Goal: Transaction & Acquisition: Subscribe to service/newsletter

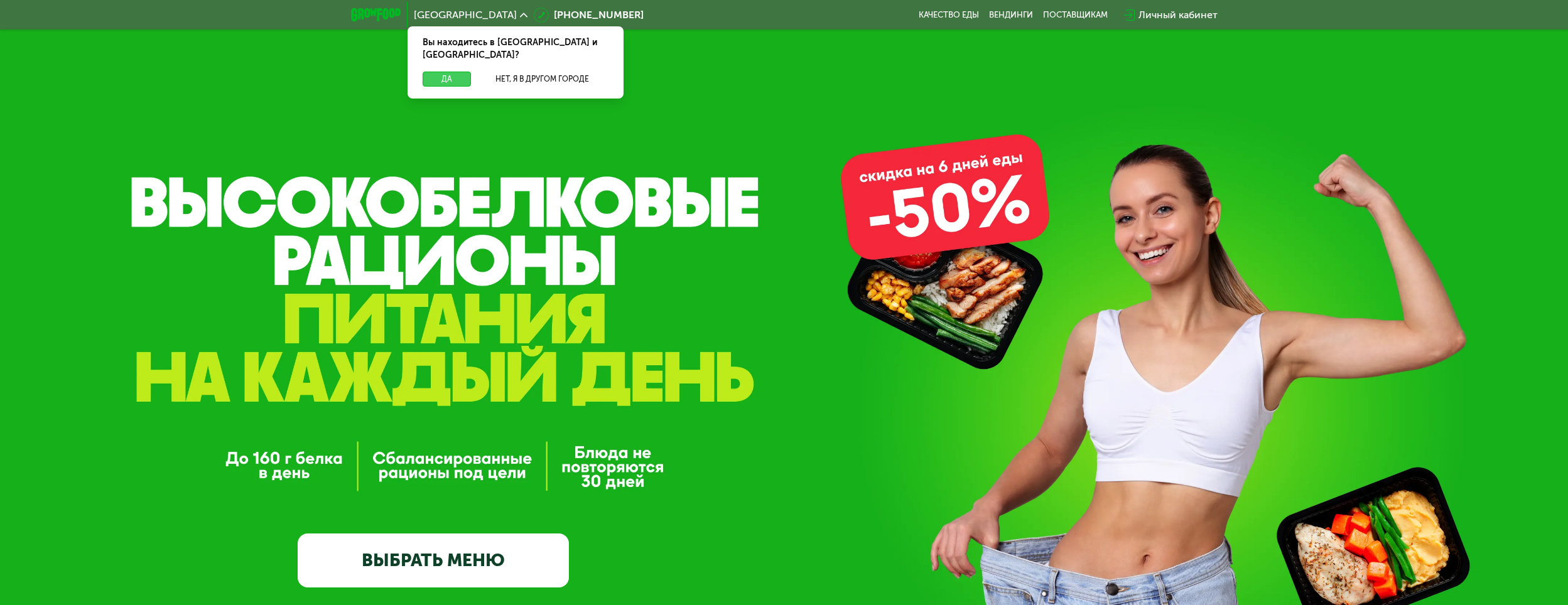
click at [443, 72] on button "Да" at bounding box center [446, 79] width 48 height 15
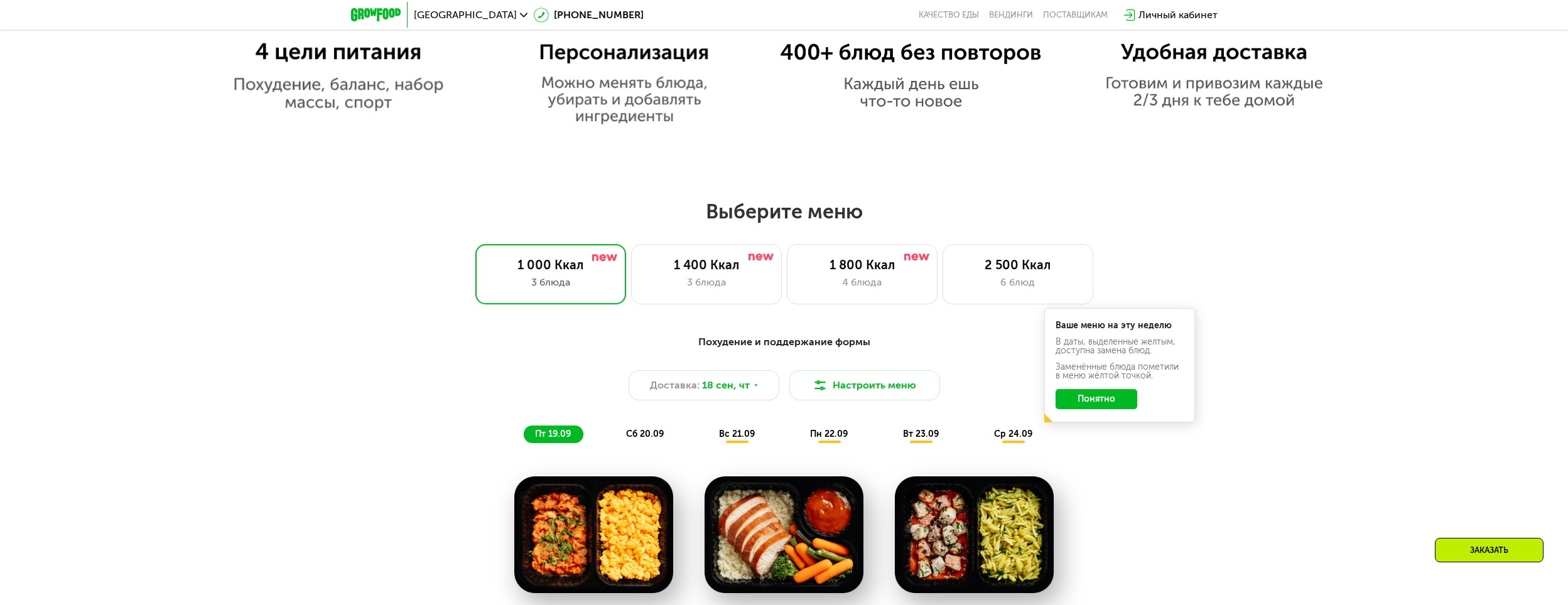
scroll to position [1193, 0]
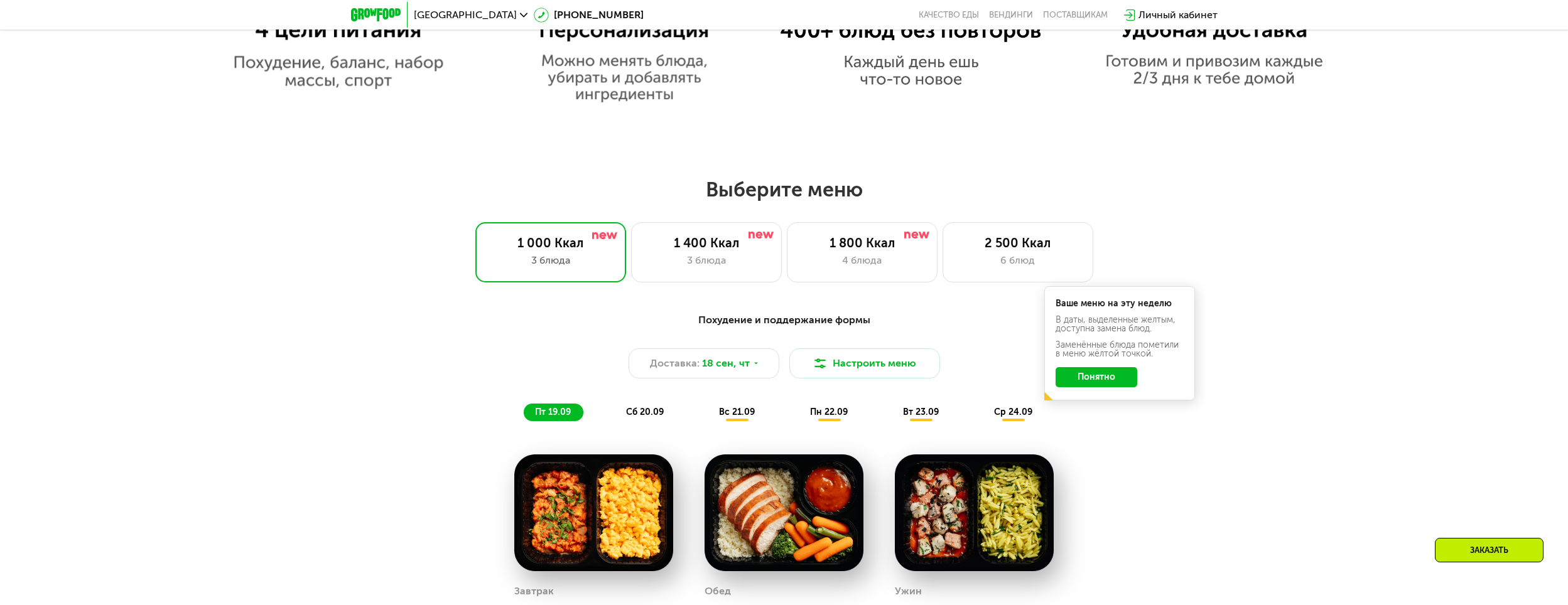
click at [1124, 380] on button "Понятно" at bounding box center [1096, 377] width 81 height 20
click at [894, 268] on div "4 блюда" at bounding box center [862, 260] width 125 height 15
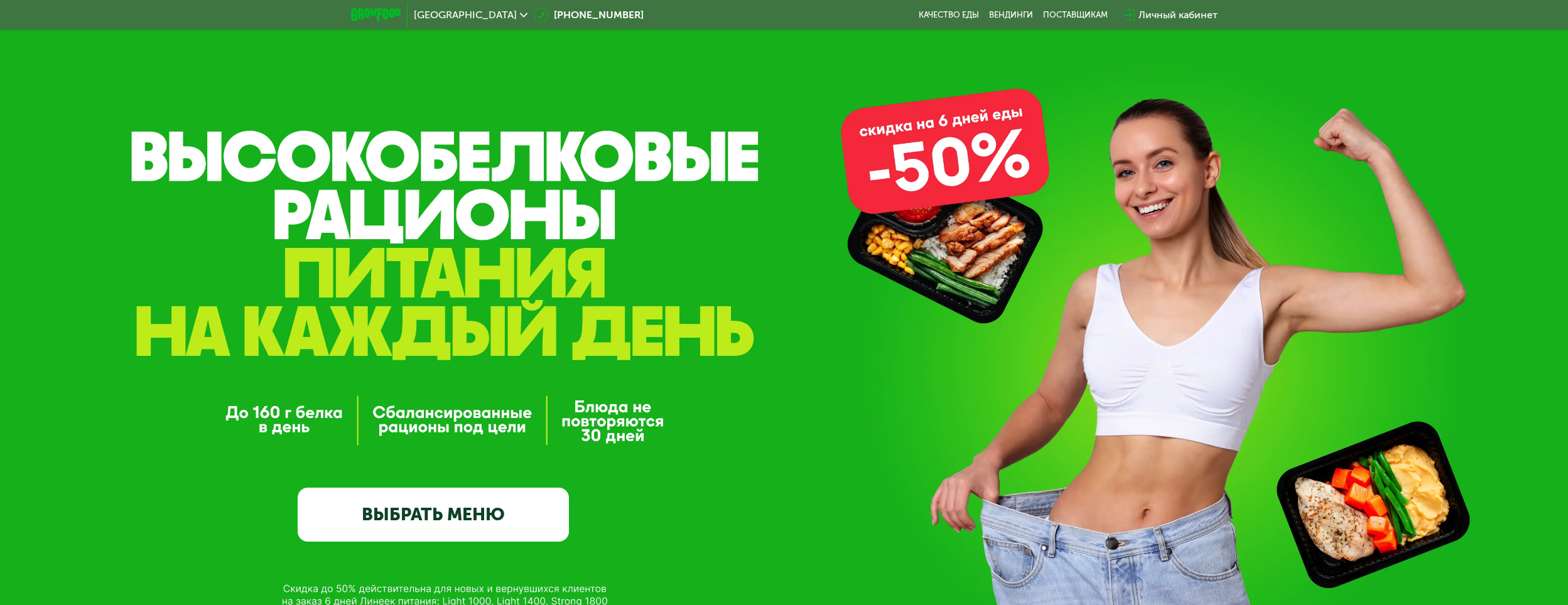
scroll to position [0, 0]
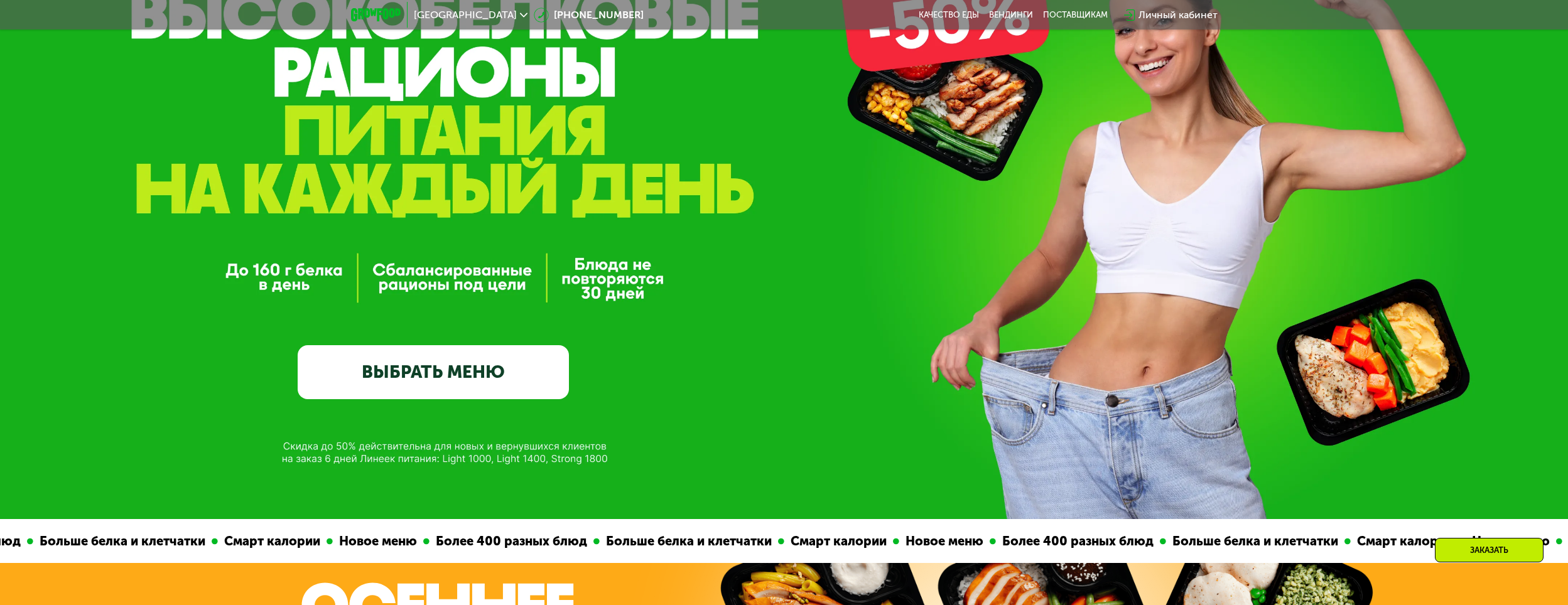
click at [455, 371] on link "ВЫБРАТЬ МЕНЮ" at bounding box center [433, 373] width 271 height 55
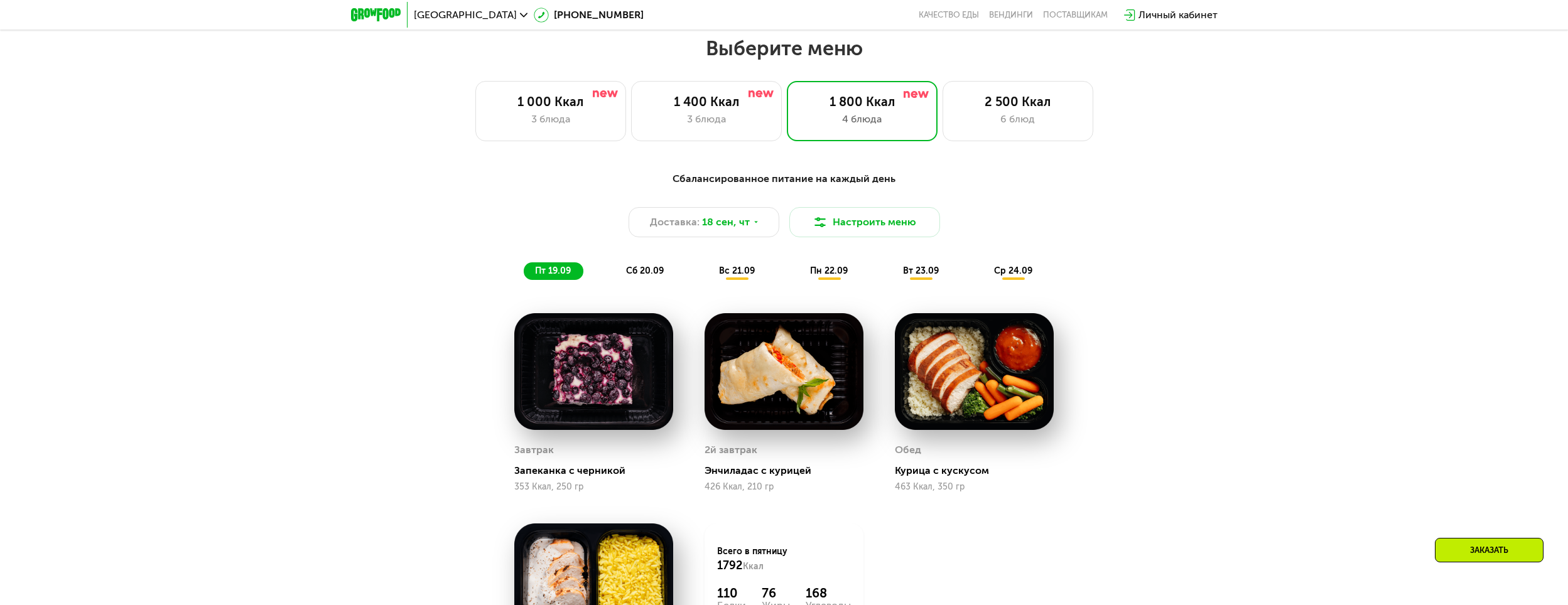
scroll to position [1345, 0]
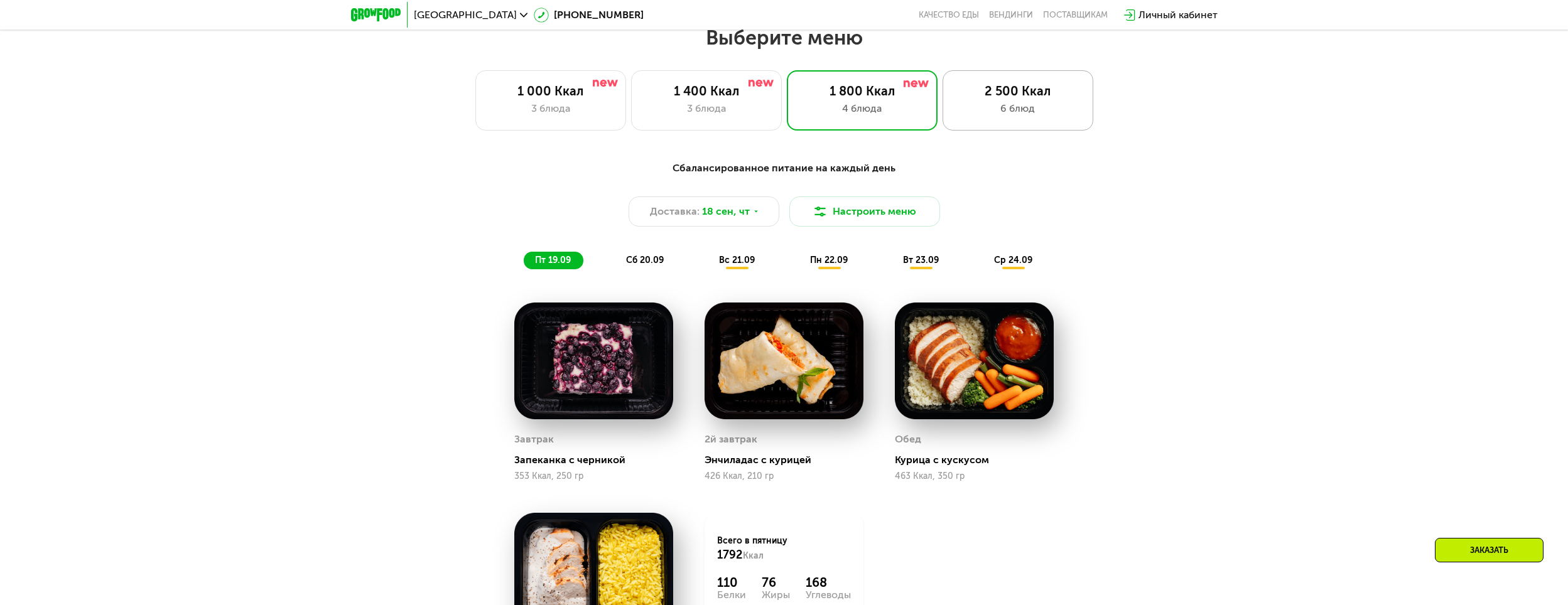
click at [1016, 110] on div "6 блюд" at bounding box center [1018, 108] width 125 height 15
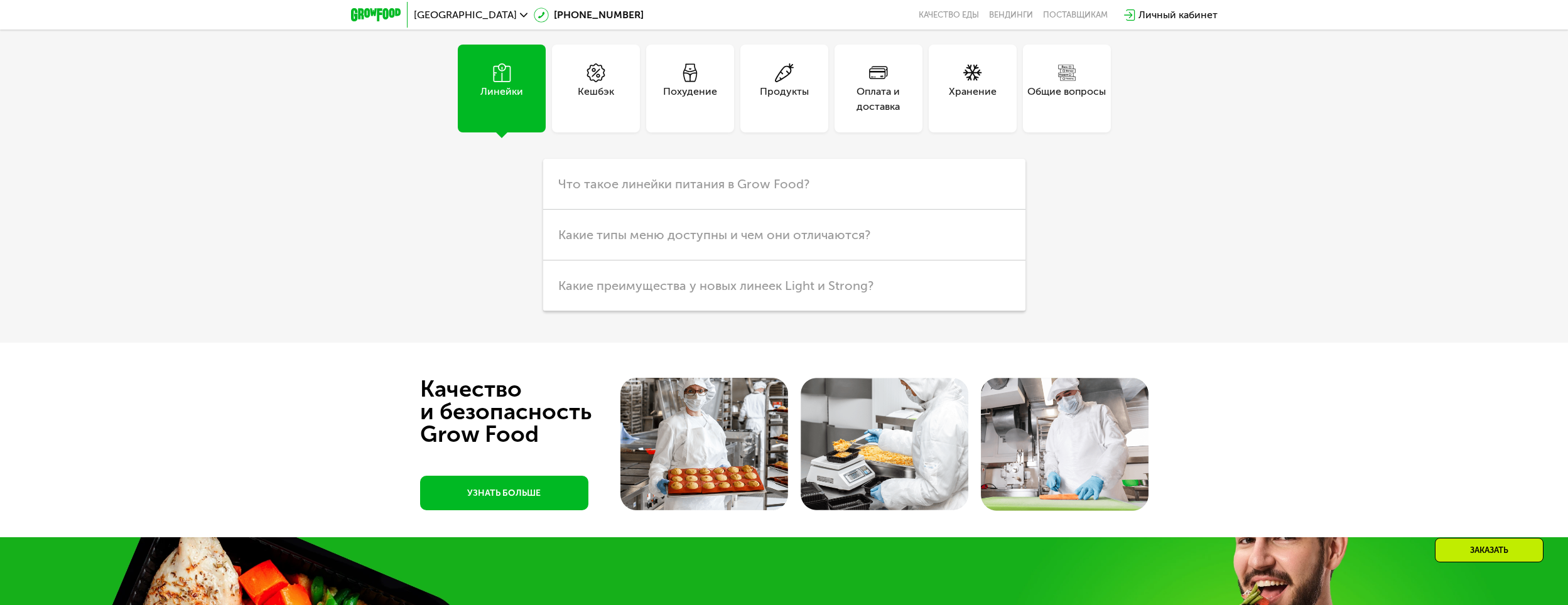
scroll to position [4484, 0]
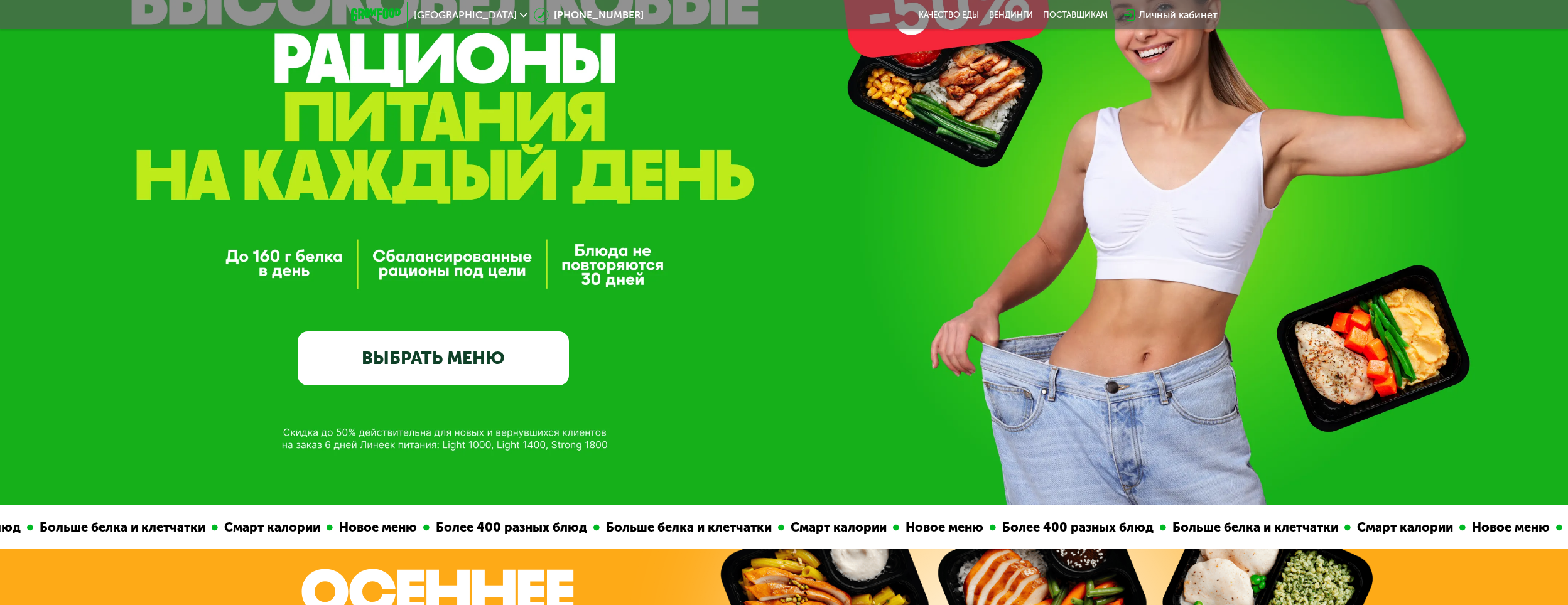
scroll to position [0, 0]
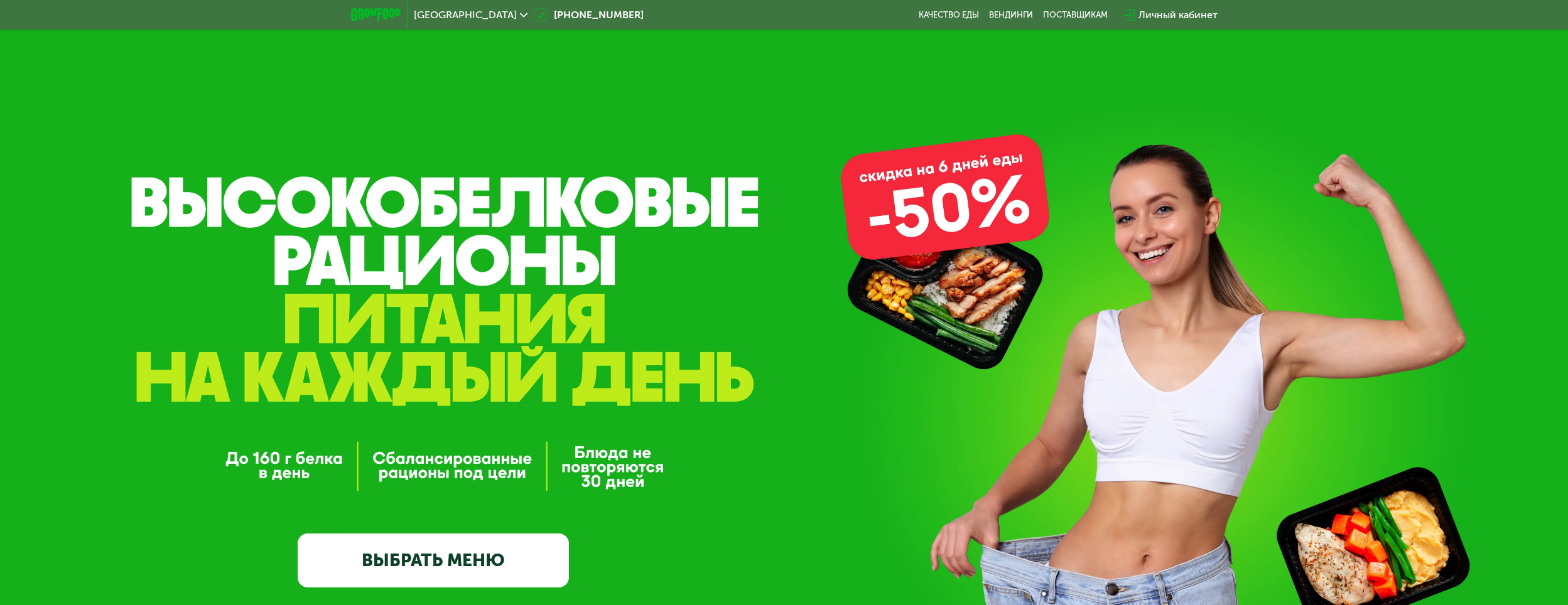
click at [431, 583] on link "ВЫБРАТЬ МЕНЮ" at bounding box center [433, 560] width 271 height 55
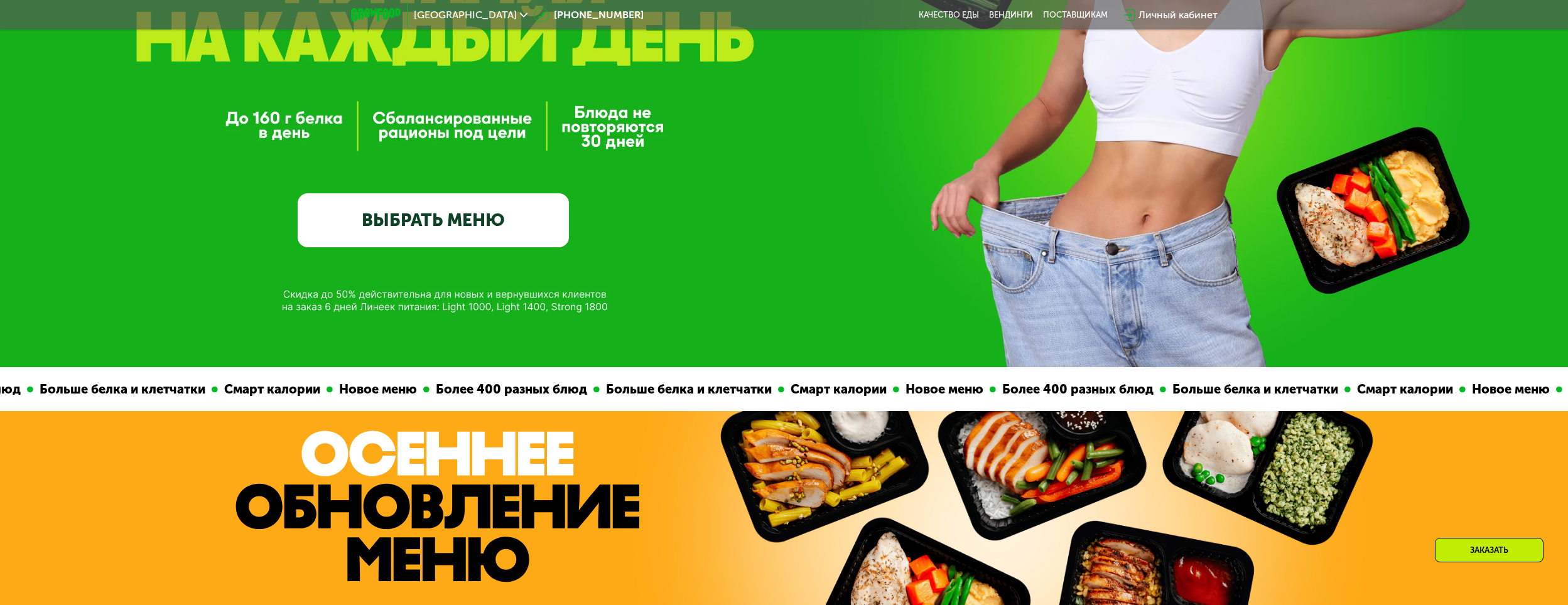
scroll to position [215, 0]
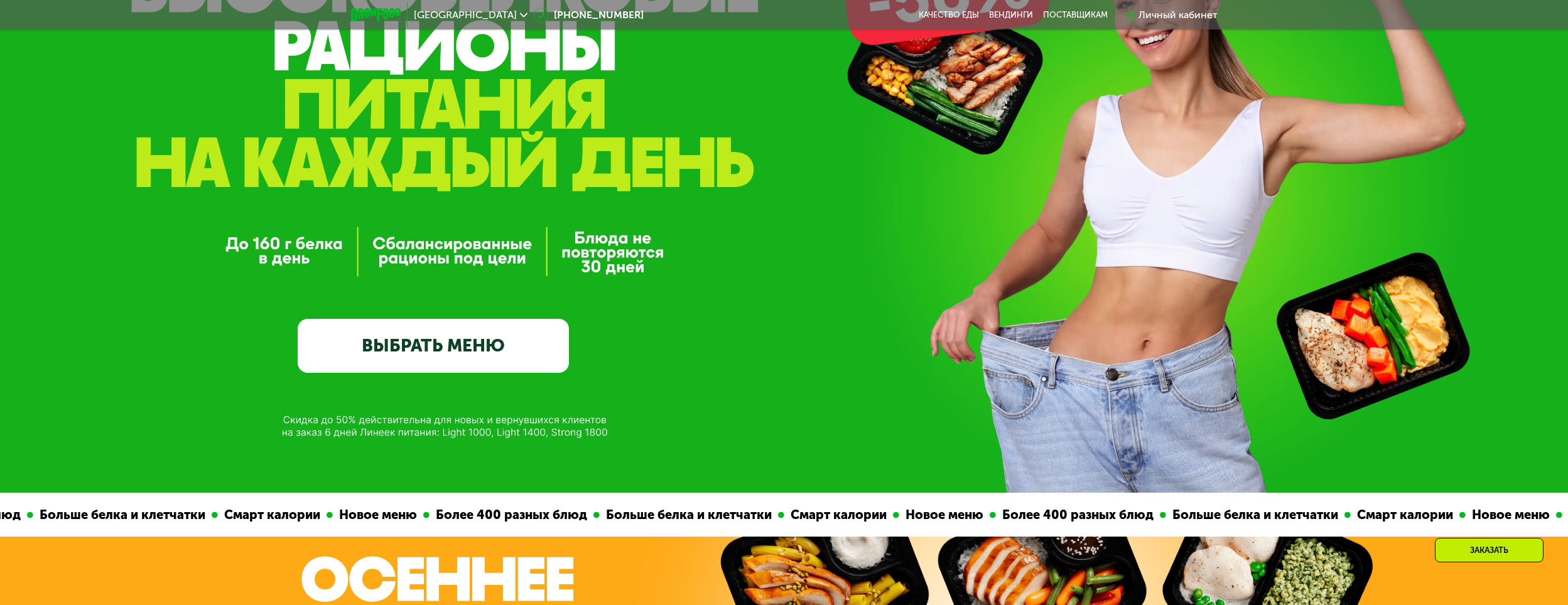
click at [296, 249] on div "GrowFood — доставка правильного питания ВЫБРАТЬ МЕНЮ" at bounding box center [784, 204] width 1568 height 338
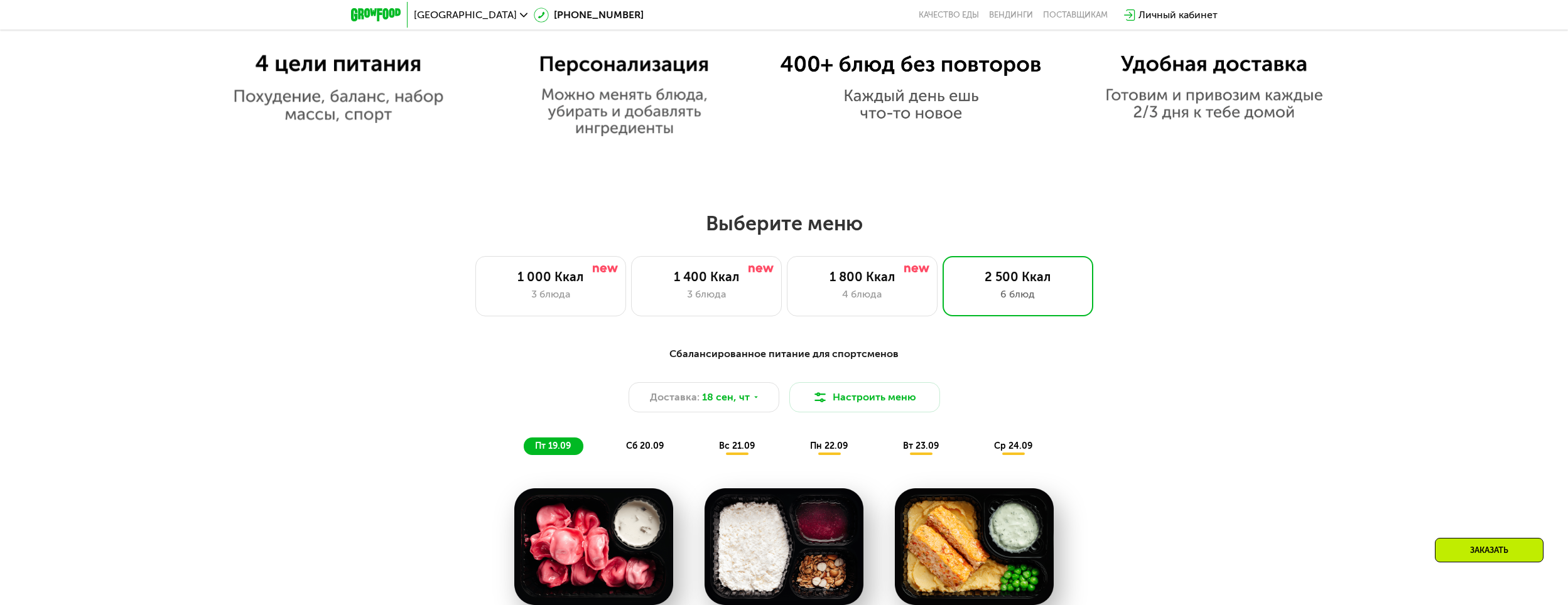
scroll to position [1219, 0]
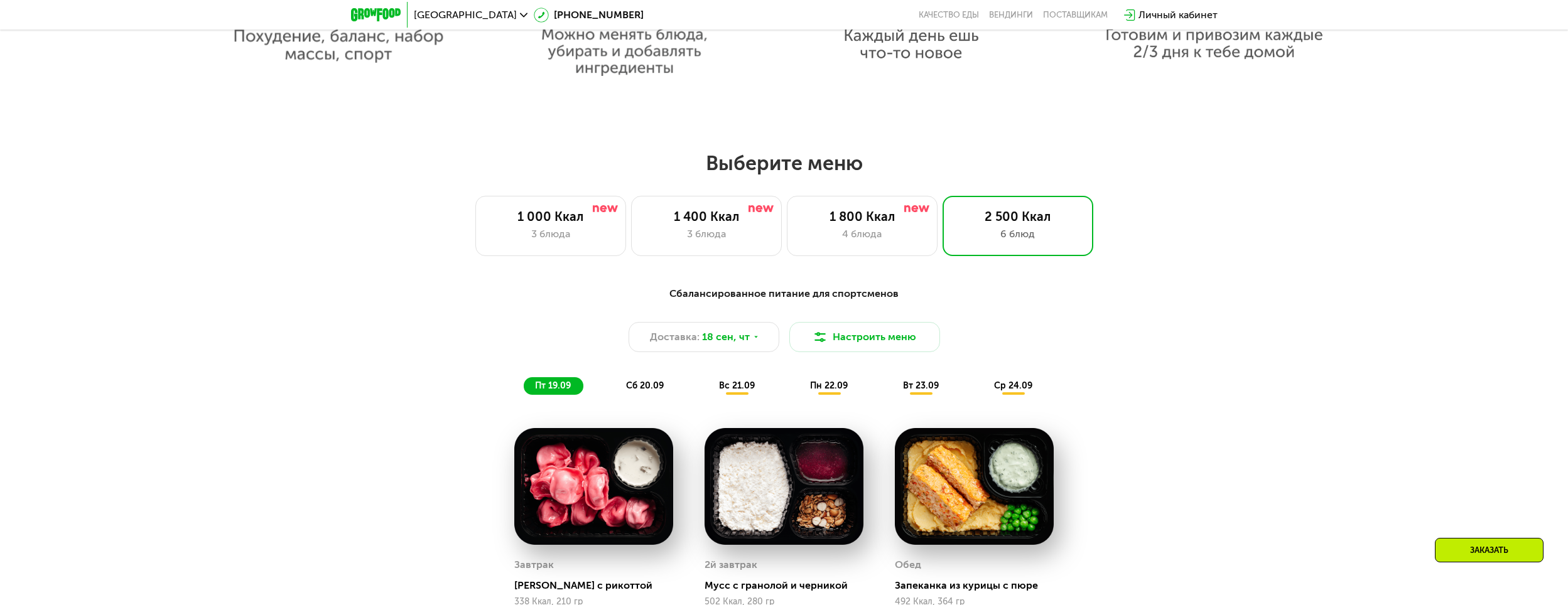
click at [886, 237] on div "4 блюда" at bounding box center [862, 234] width 125 height 15
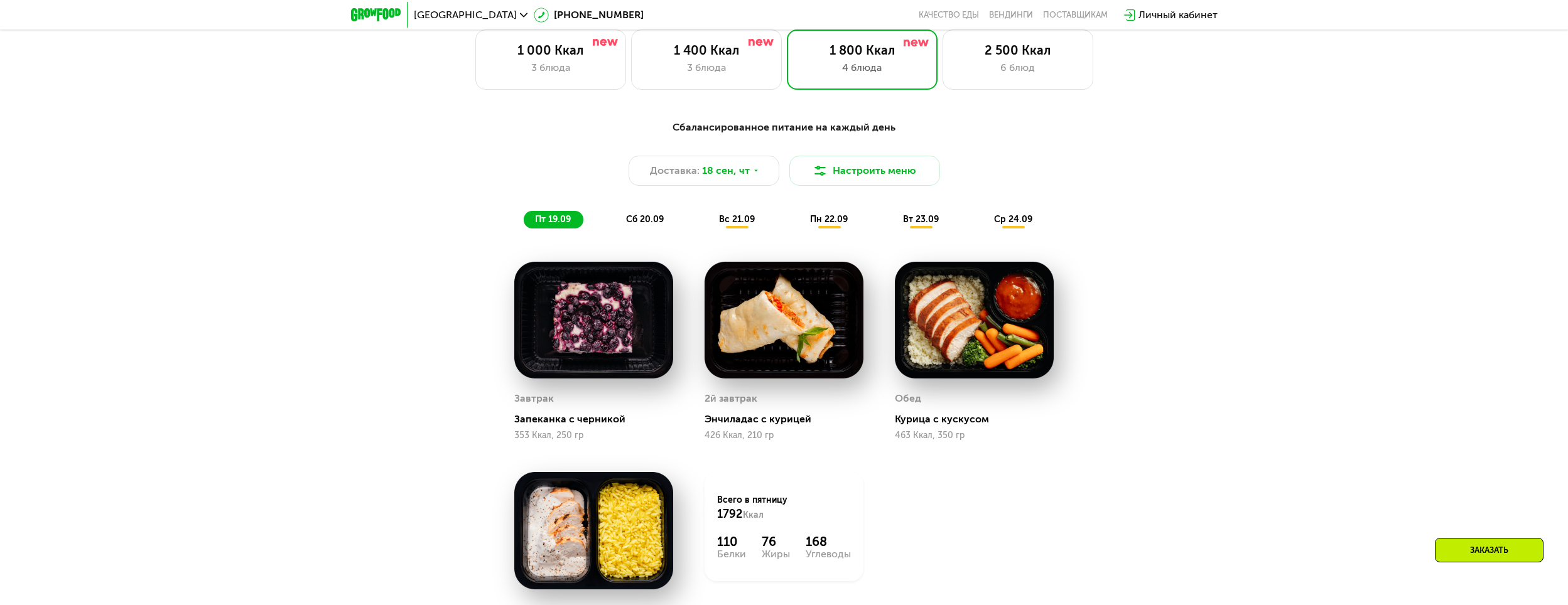
scroll to position [1408, 0]
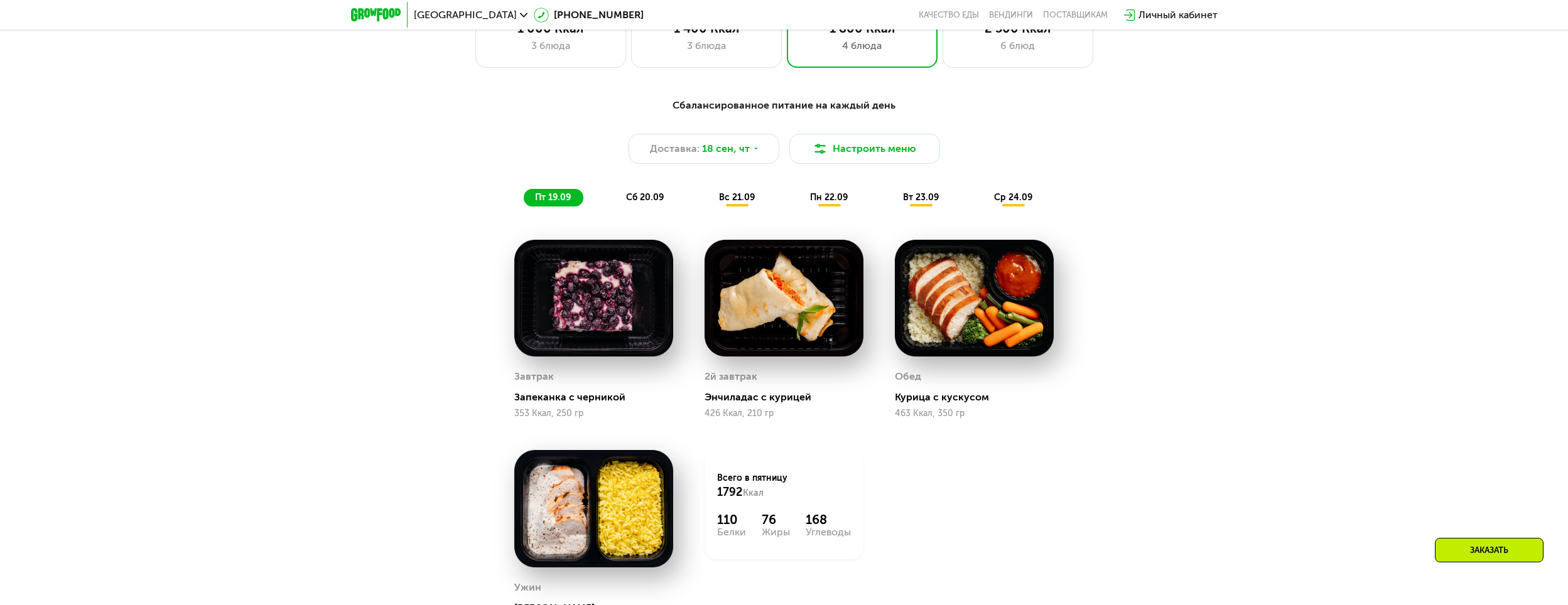
click at [643, 198] on span "сб 20.09" at bounding box center [645, 198] width 37 height 11
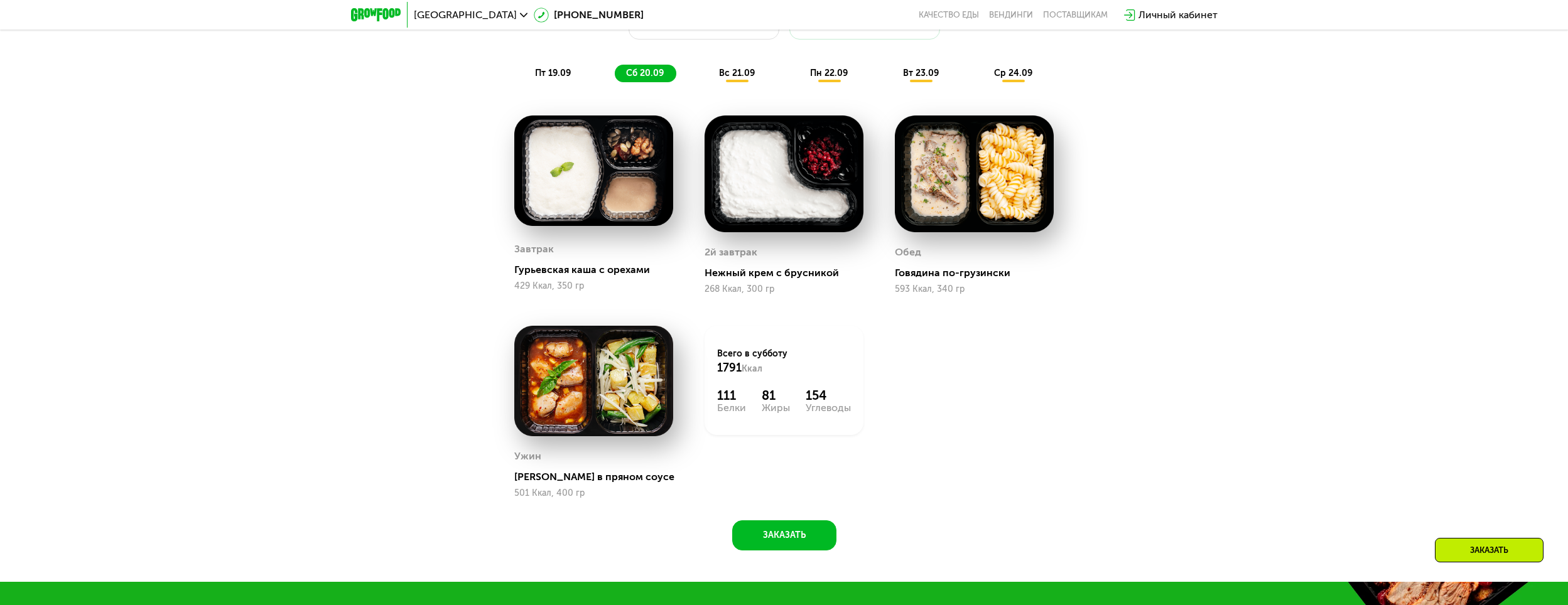
scroll to position [1533, 0]
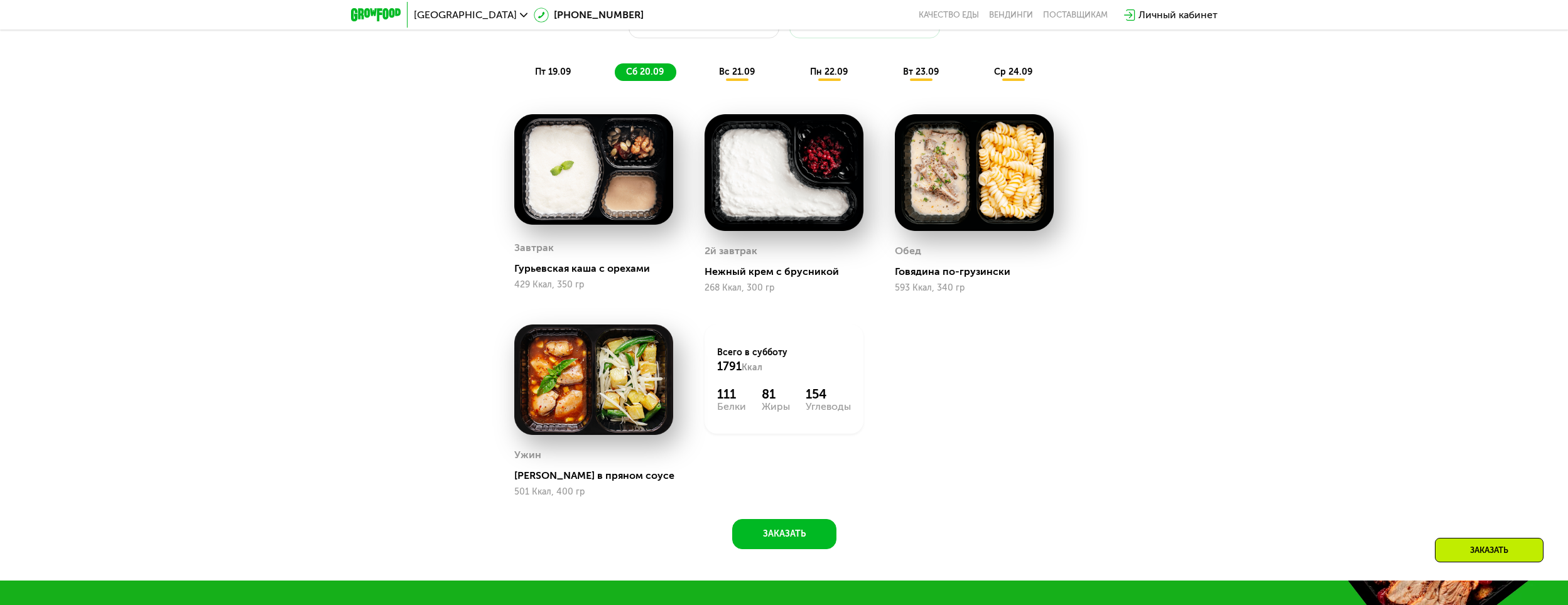
click at [739, 76] on span "вс 21.09" at bounding box center [736, 72] width 36 height 11
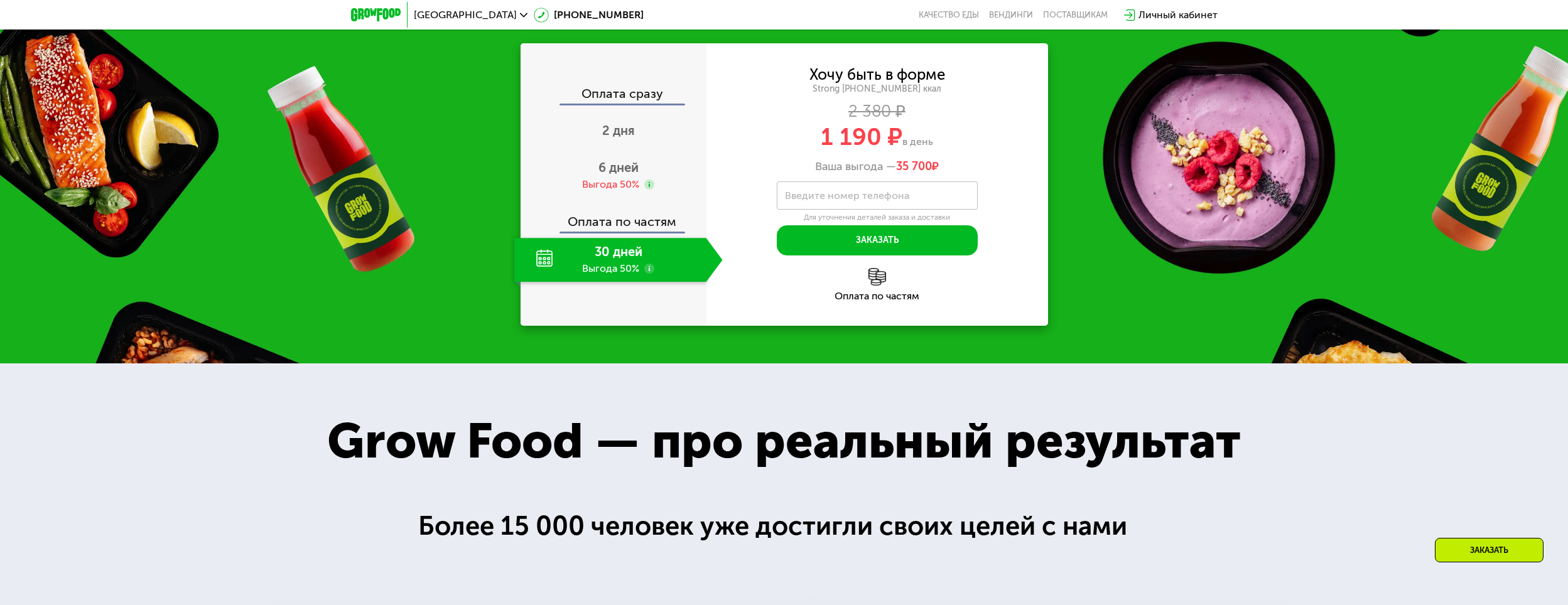
scroll to position [2286, 0]
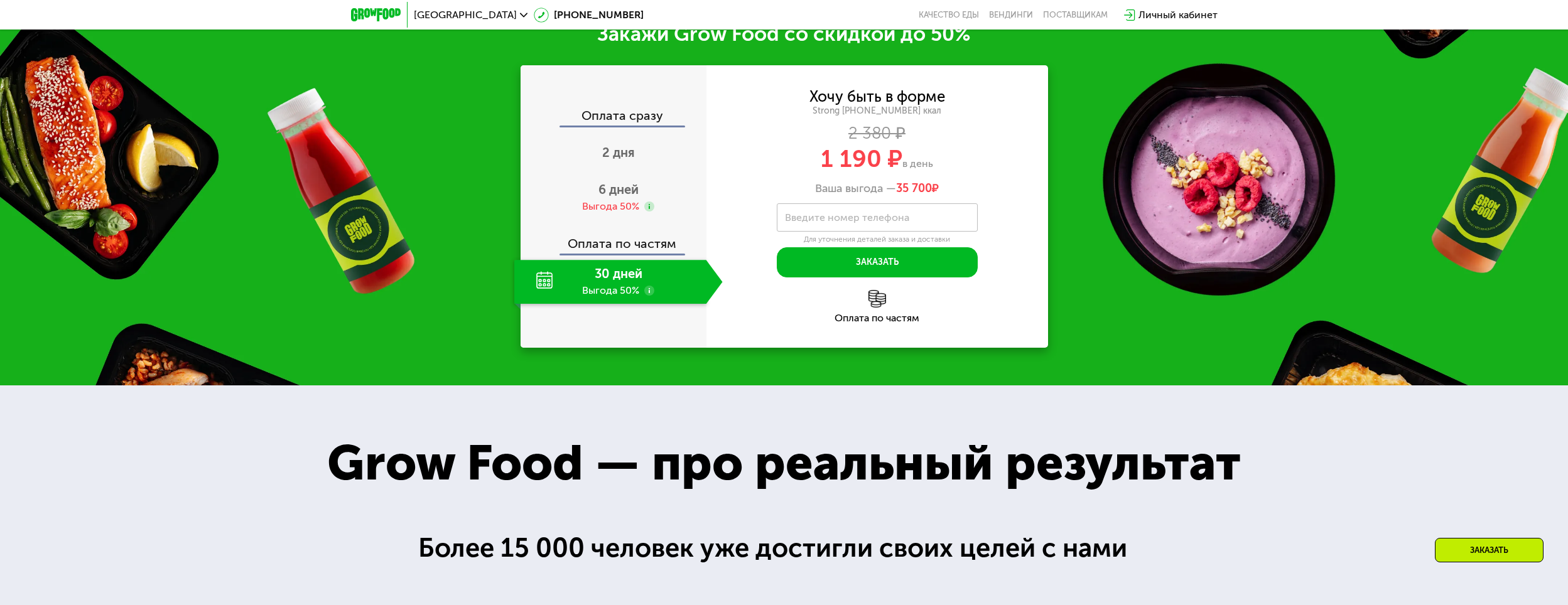
click at [586, 291] on div "30 дней Выгода 50%" at bounding box center [610, 282] width 192 height 44
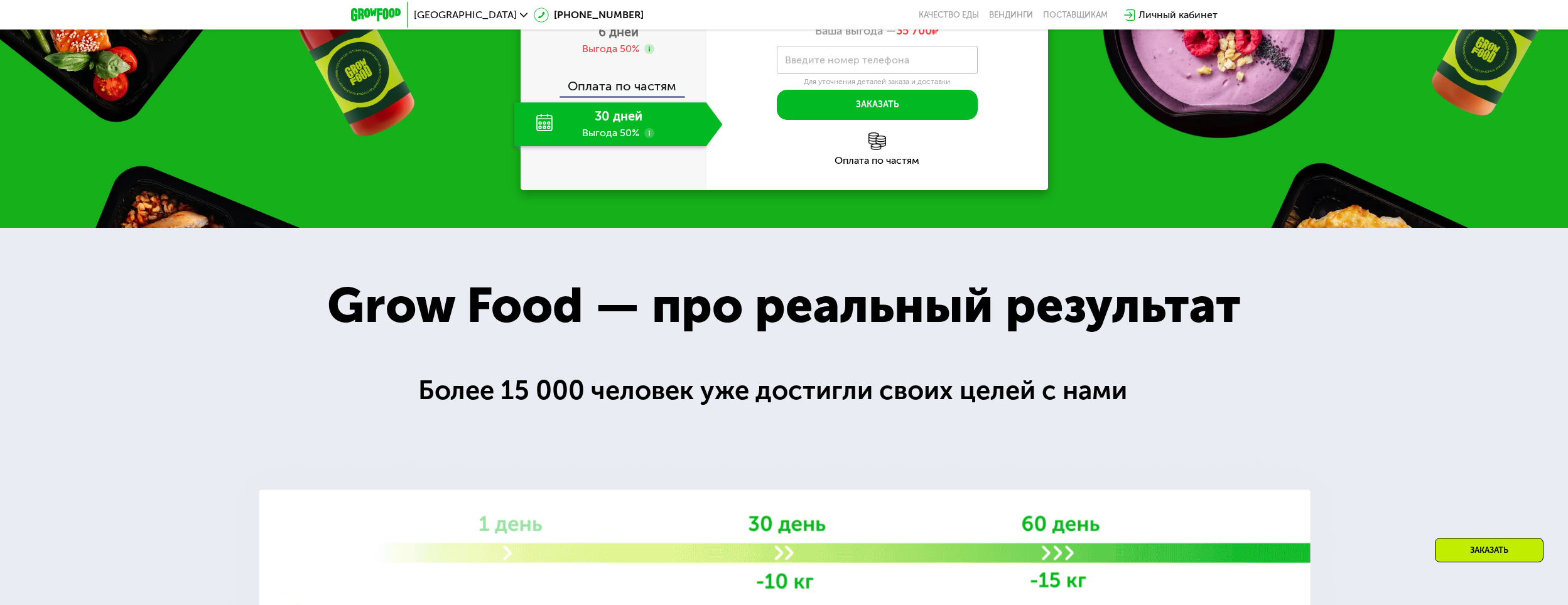
scroll to position [2349, 0]
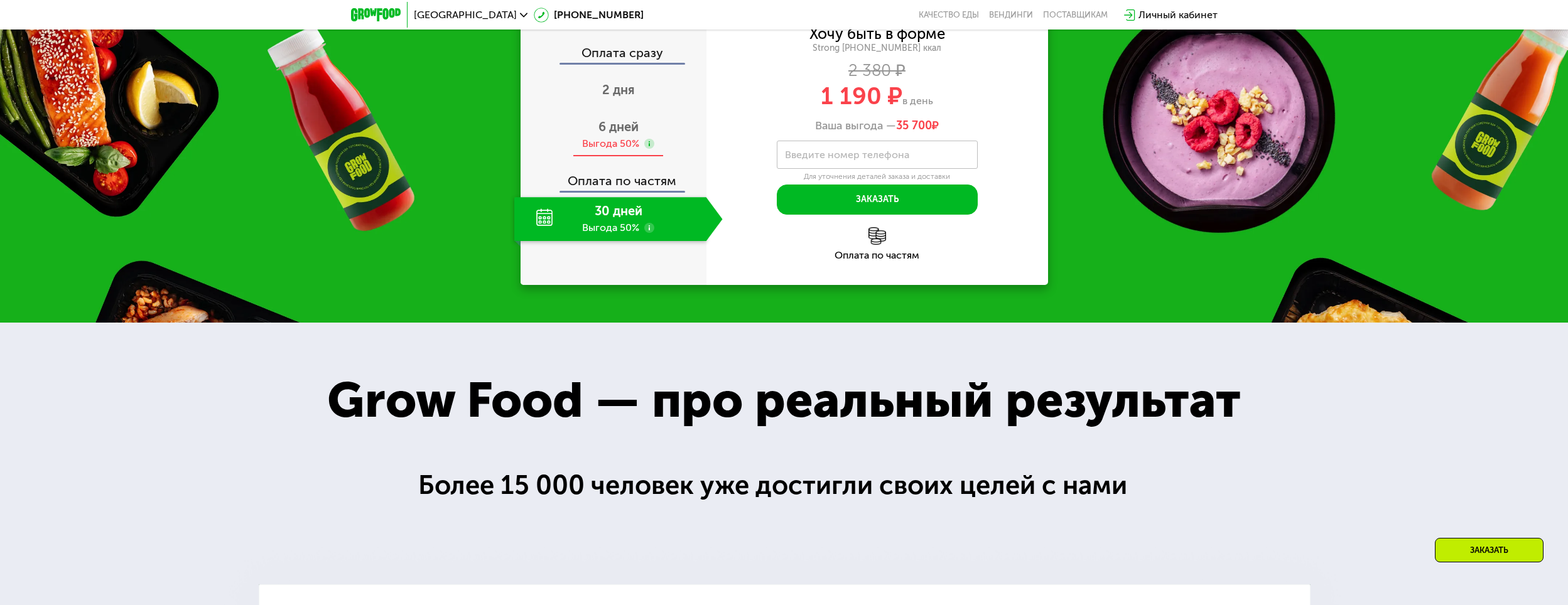
click at [601, 134] on span "6 дней" at bounding box center [619, 127] width 40 height 15
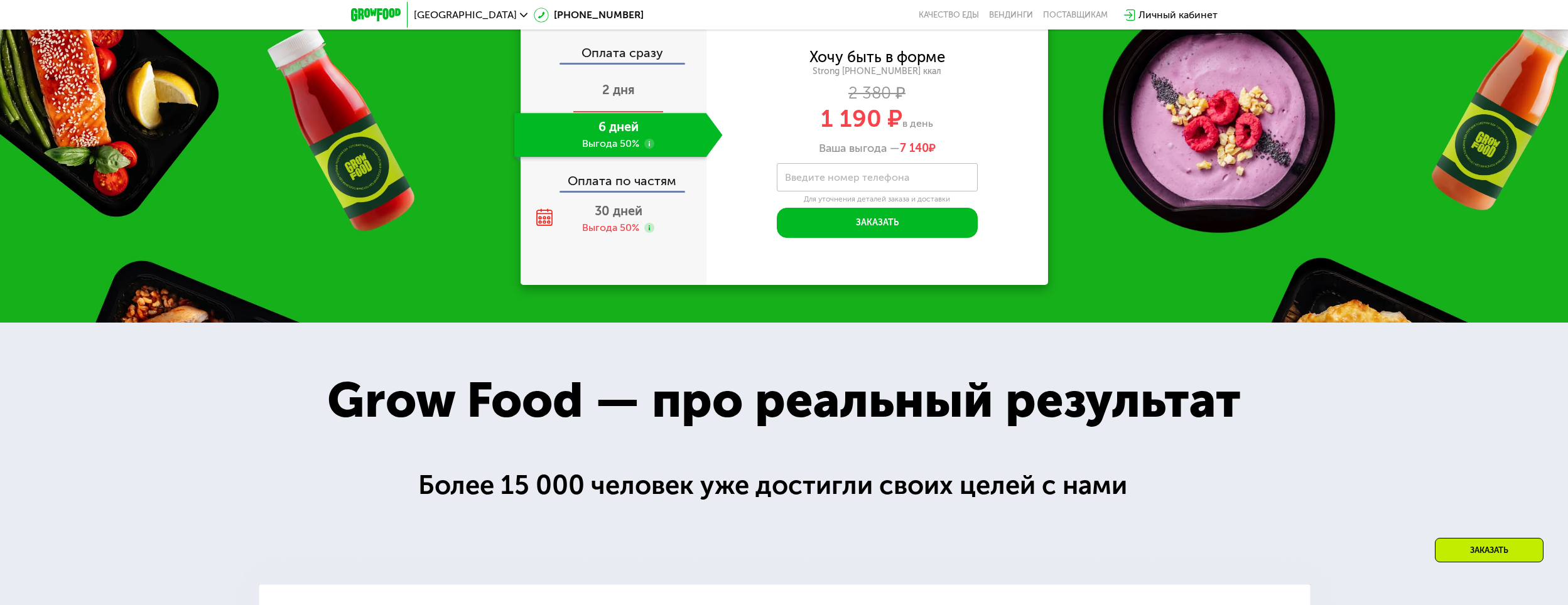
click at [623, 92] on span "2 дня" at bounding box center [618, 89] width 33 height 15
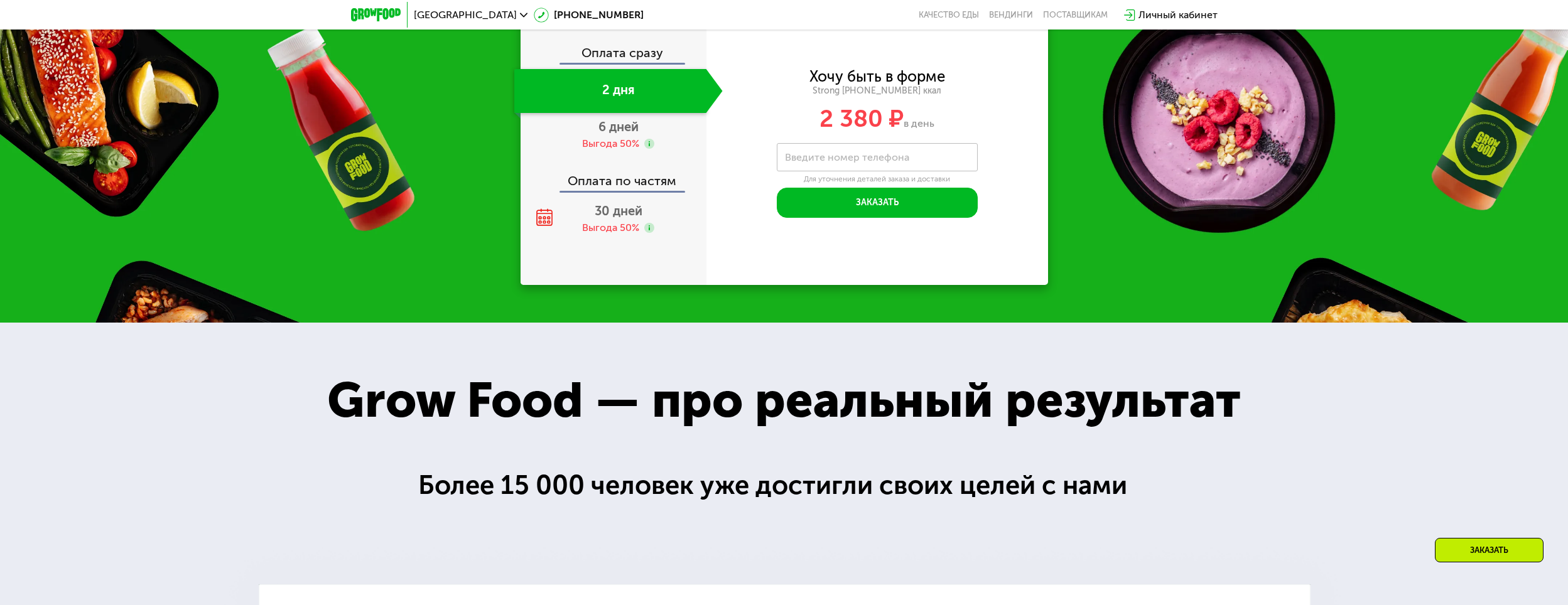
scroll to position [2199, 0]
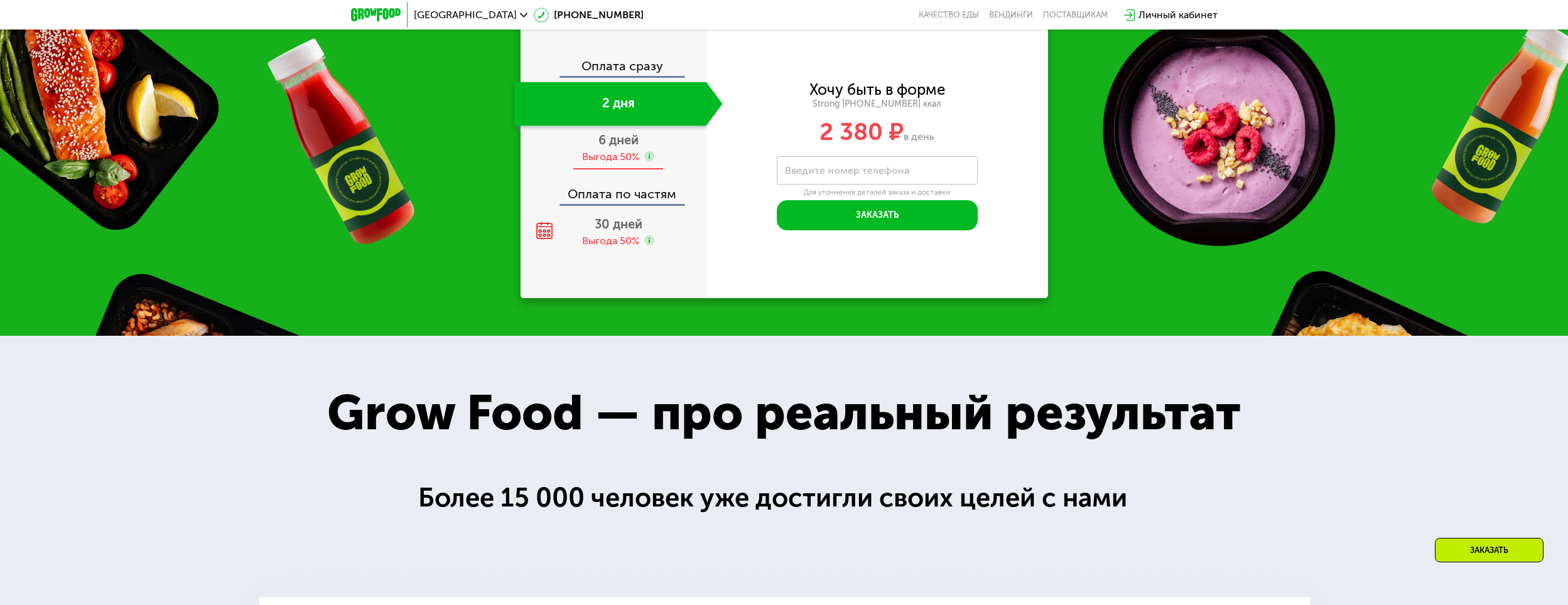
click at [605, 150] on div "Выгода 50%" at bounding box center [610, 156] width 57 height 14
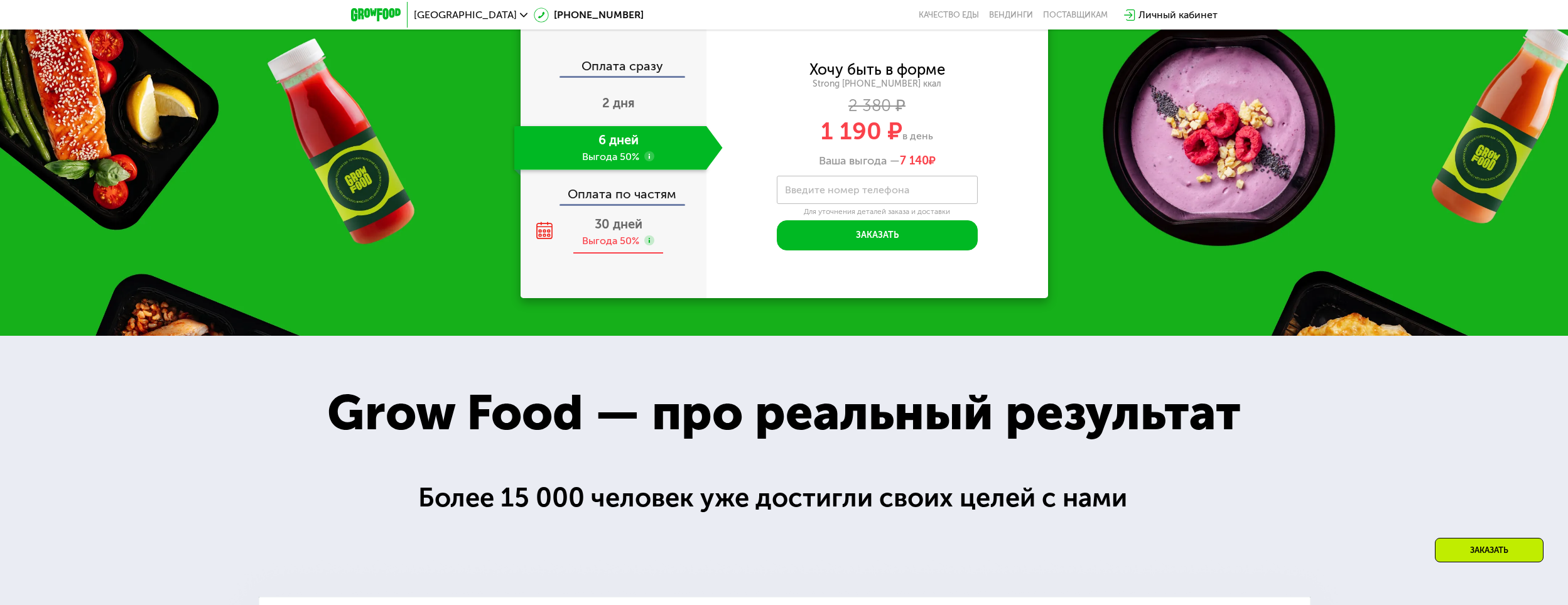
click at [610, 217] on span "30 дней" at bounding box center [619, 223] width 48 height 15
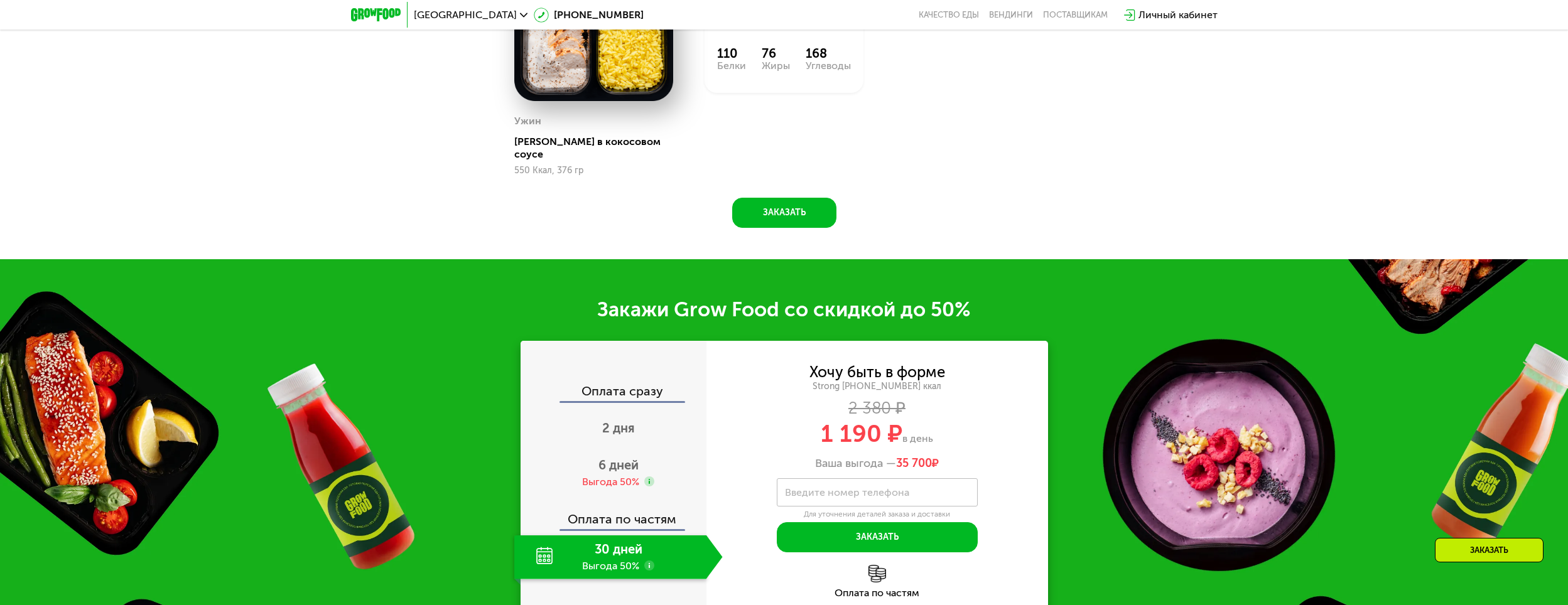
scroll to position [1822, 0]
